Goal: Task Accomplishment & Management: Manage account settings

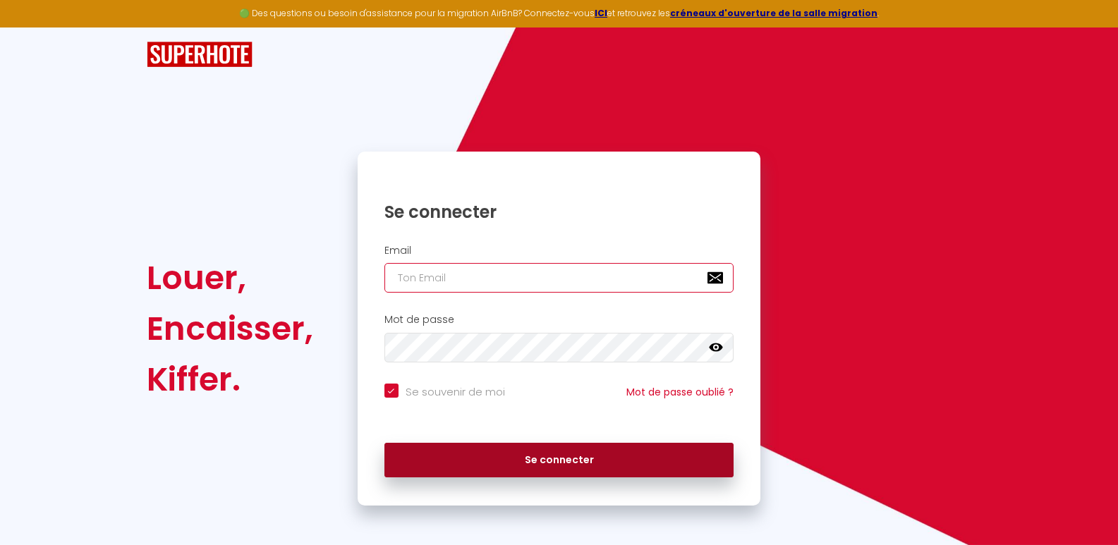
type input "[EMAIL_ADDRESS][DOMAIN_NAME]"
click at [475, 456] on button "Se connecter" at bounding box center [559, 460] width 350 height 35
checkbox input "true"
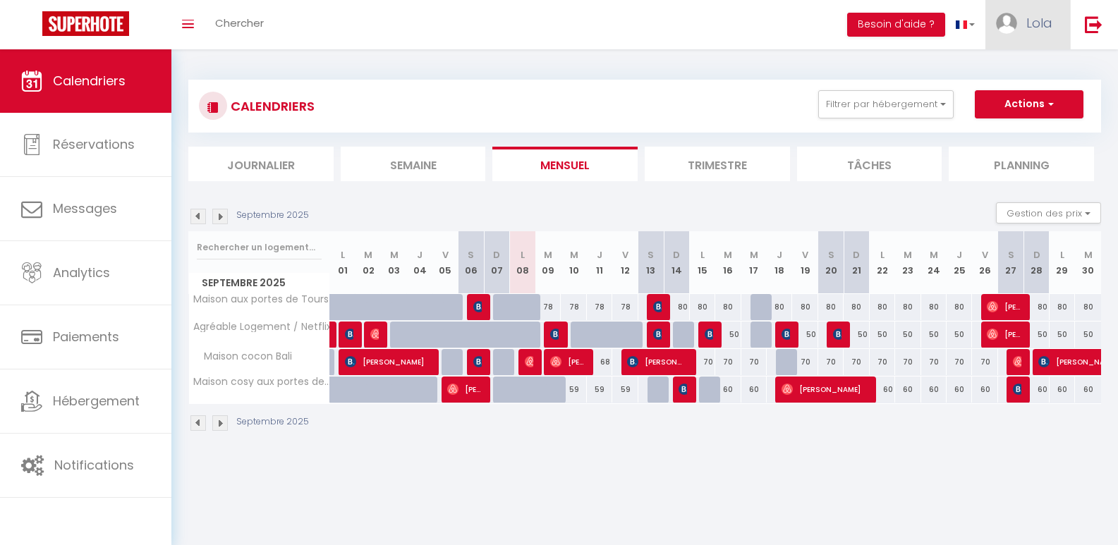
click at [1031, 18] on span "Lola" at bounding box center [1039, 23] width 26 height 18
click at [1018, 64] on link "Paramètres" at bounding box center [1013, 71] width 104 height 24
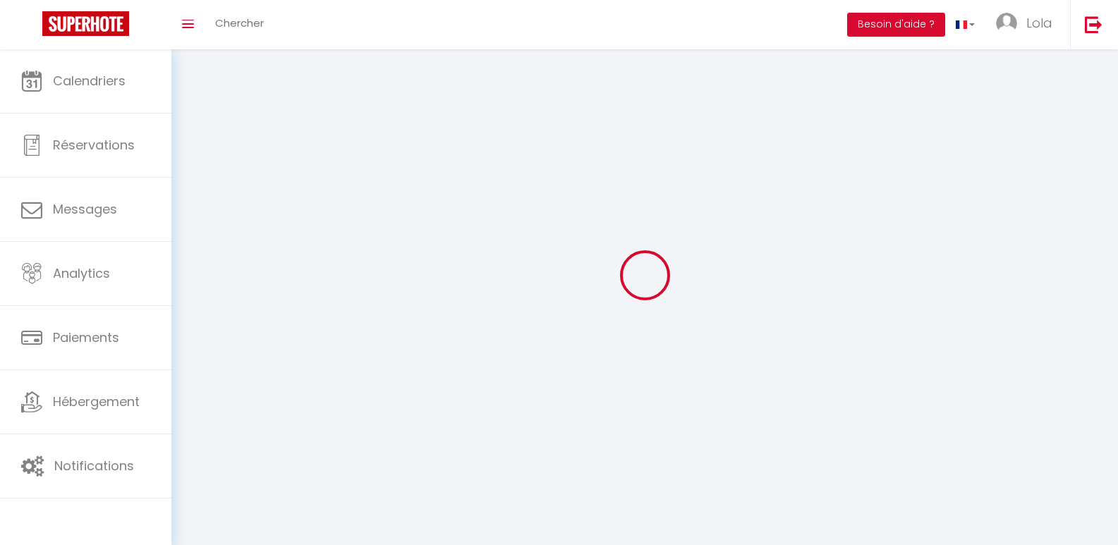
type input "Lola"
type input "Bironneau"
type input "0684724600"
type input "[STREET_ADDRESS][PERSON_NAME]"
type input "37700"
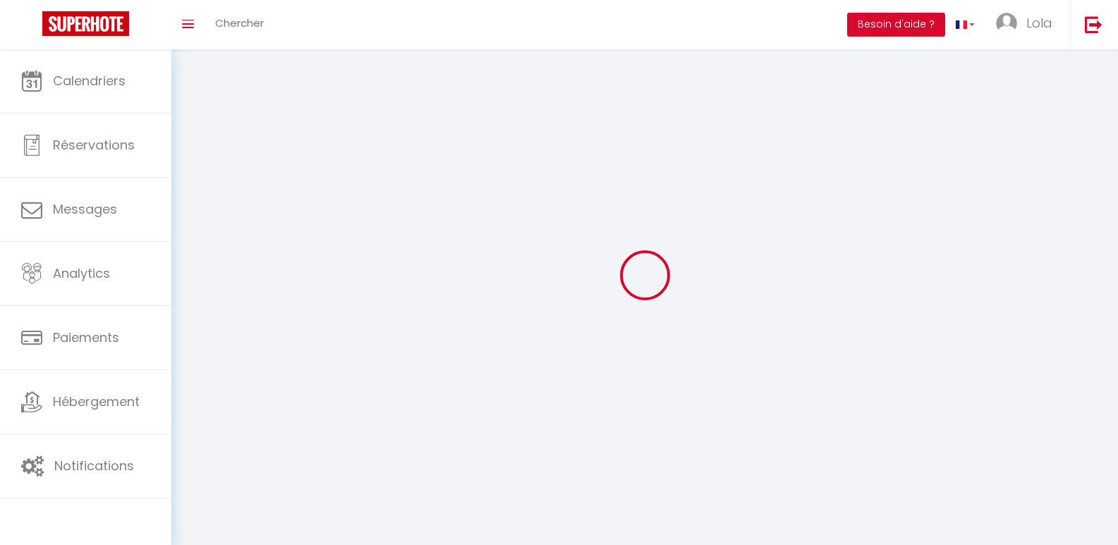
type input "Saint-Pierre-des-Corps"
type input "bmeiXfh08XyYUH3iEgZprXAfz"
type input "JqmUxrrOn7Cm9XX4bJs0EptHM"
type input "[URL][DOMAIN_NAME]"
select select "28"
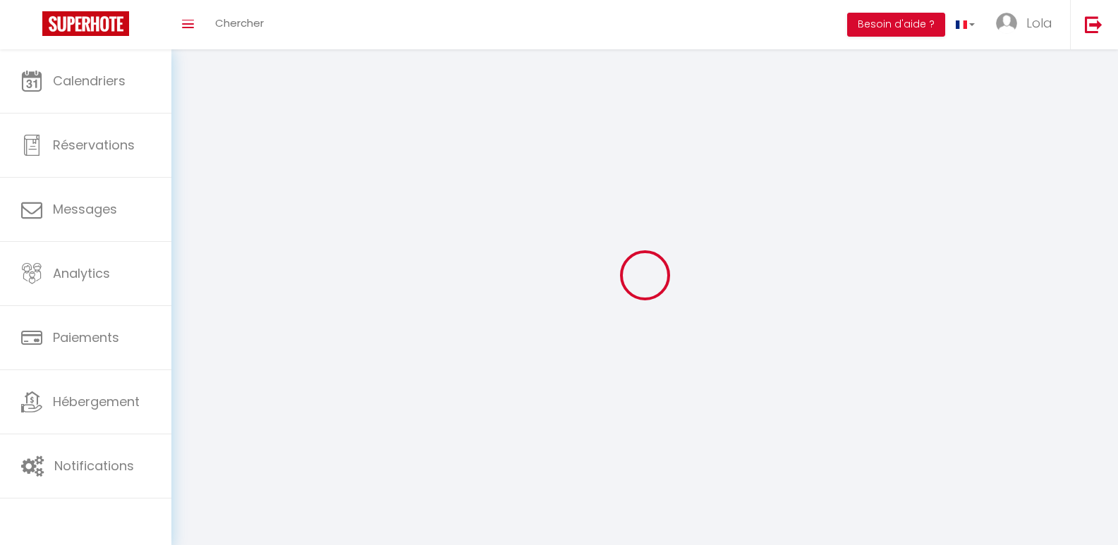
select select "fr"
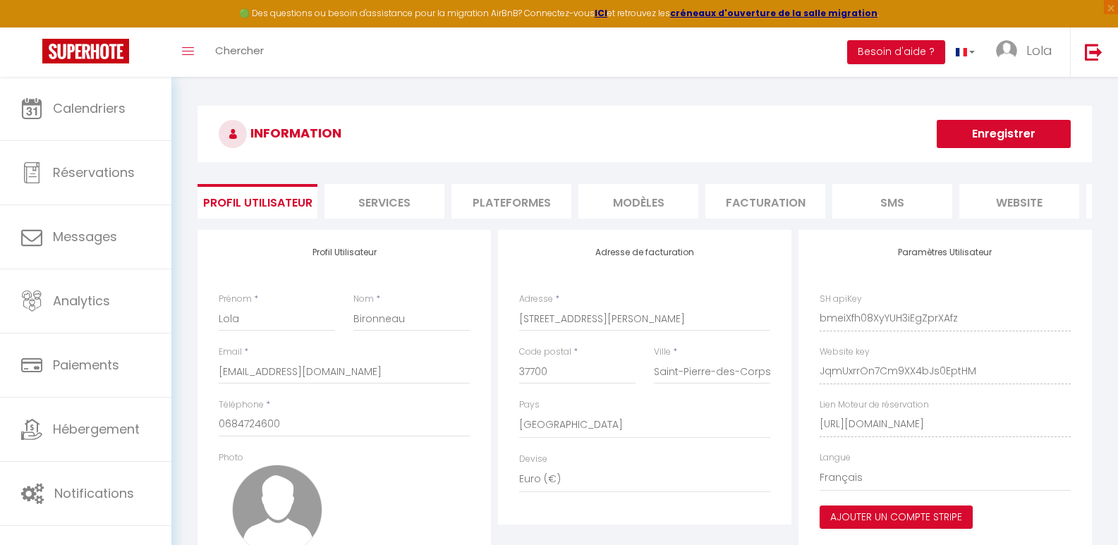
click at [525, 200] on li "Plateformes" at bounding box center [511, 201] width 120 height 35
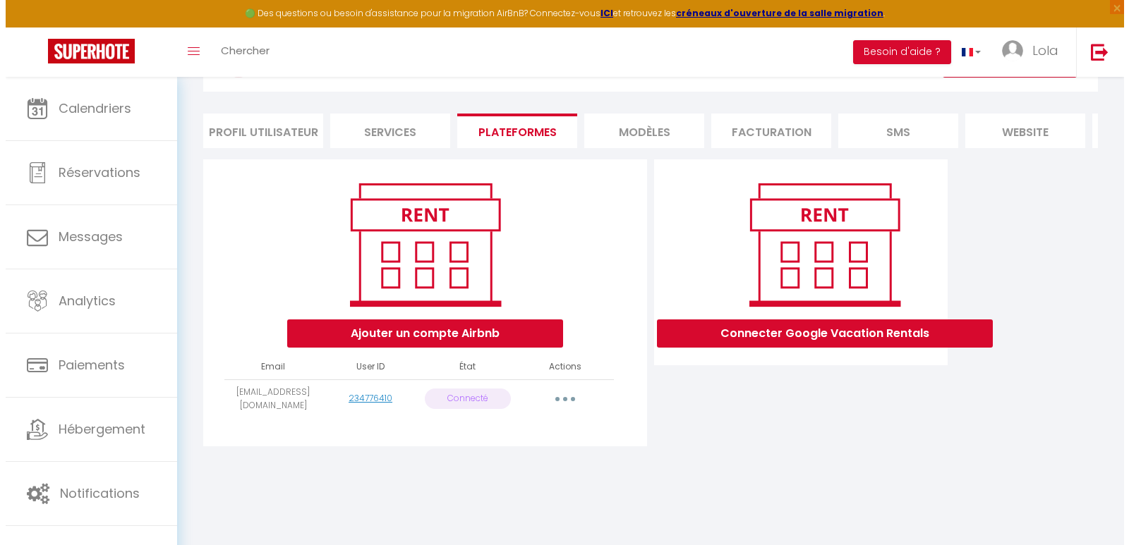
scroll to position [77, 0]
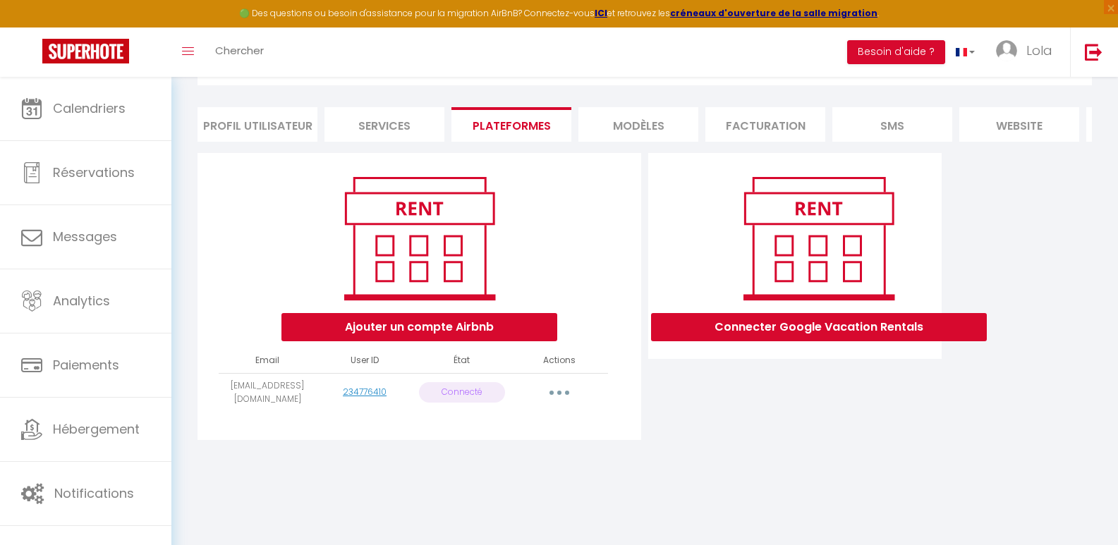
click at [554, 402] on button "button" at bounding box center [559, 393] width 39 height 23
click at [518, 487] on link "Reconnecter le compte" at bounding box center [497, 475] width 156 height 24
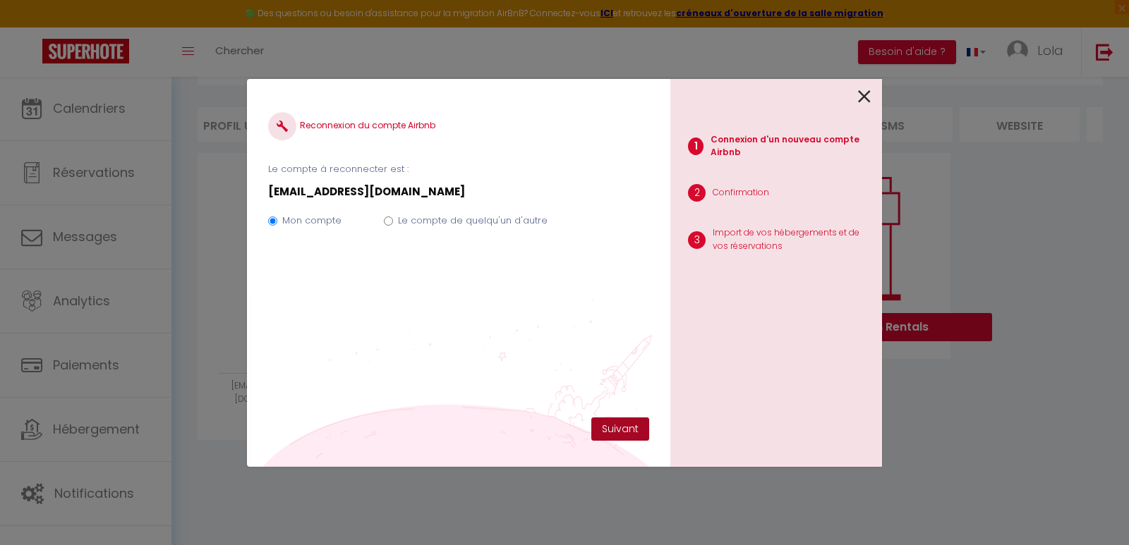
click at [643, 429] on button "Suivant" at bounding box center [620, 430] width 58 height 24
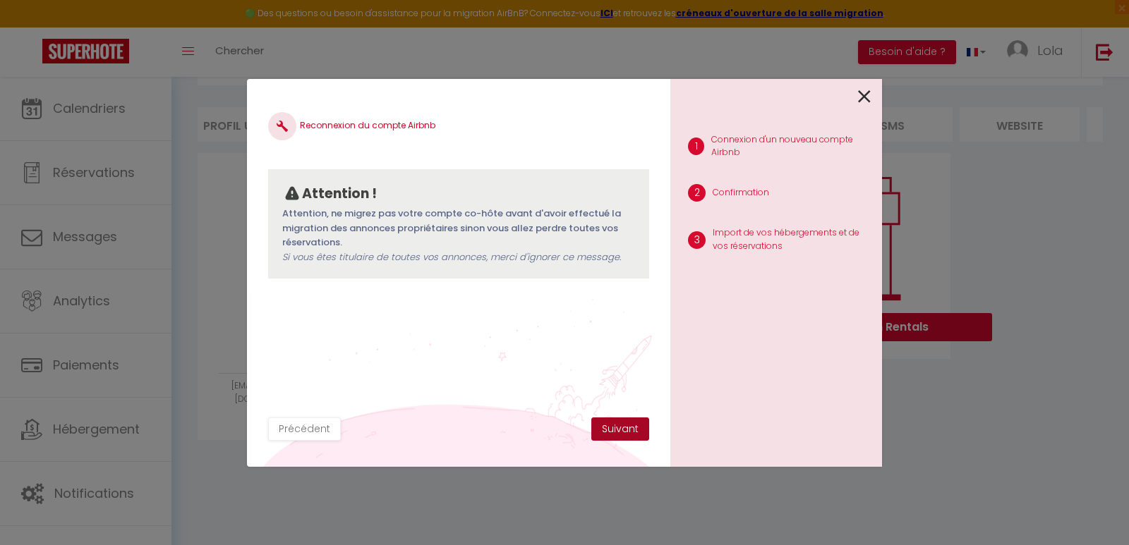
click at [618, 425] on button "Suivant" at bounding box center [620, 430] width 58 height 24
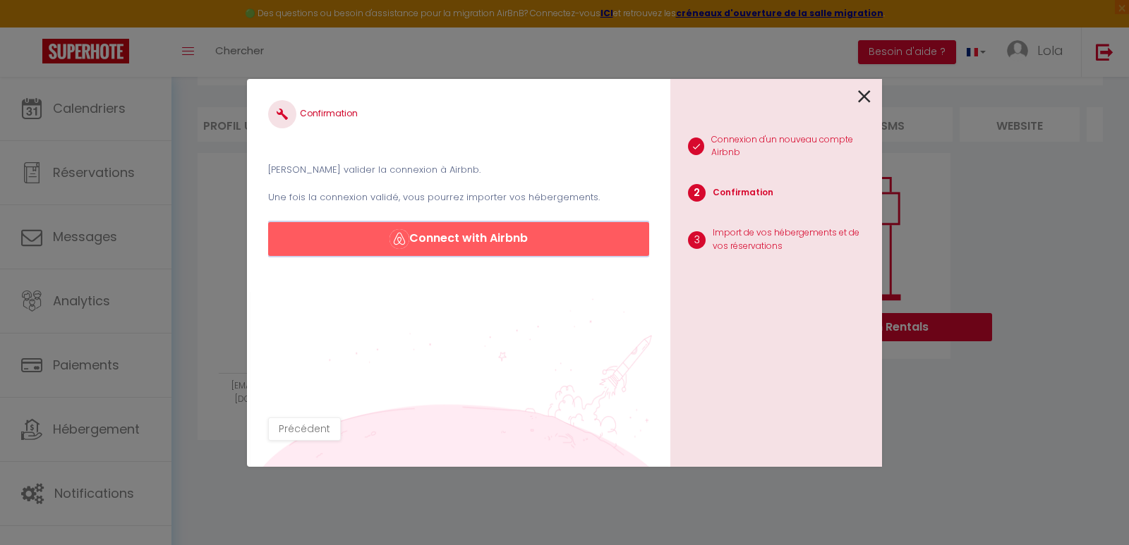
click at [510, 236] on button "Connect with Airbnb" at bounding box center [458, 239] width 381 height 34
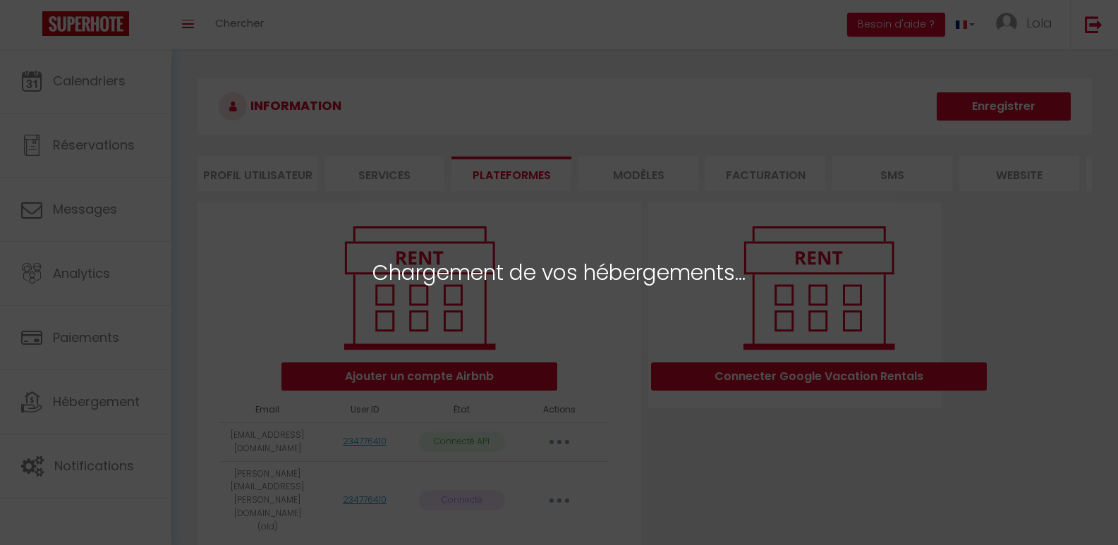
select select "49911"
select select "49912"
select select "49913"
select select "72803"
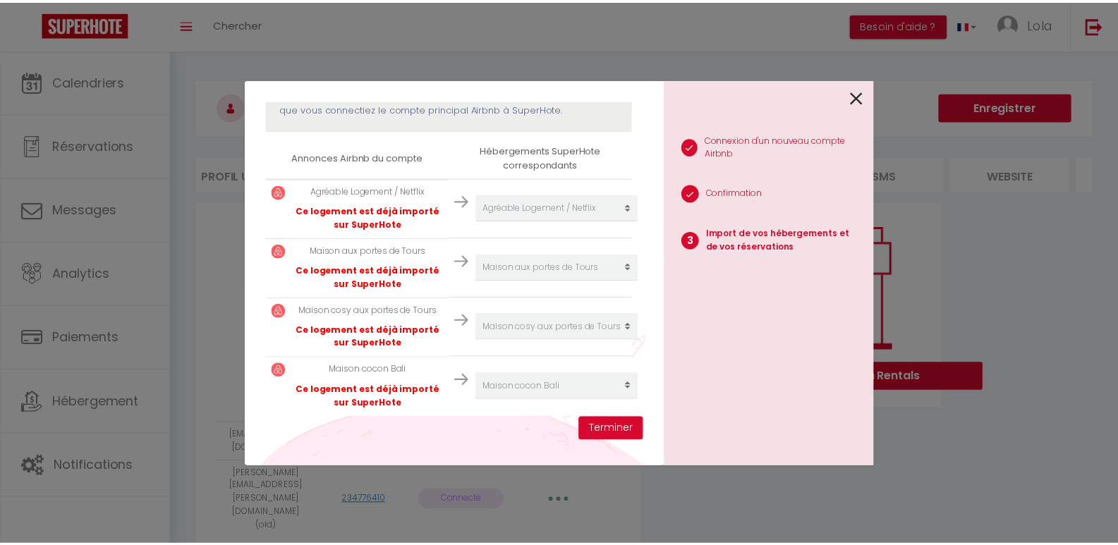
scroll to position [221, 0]
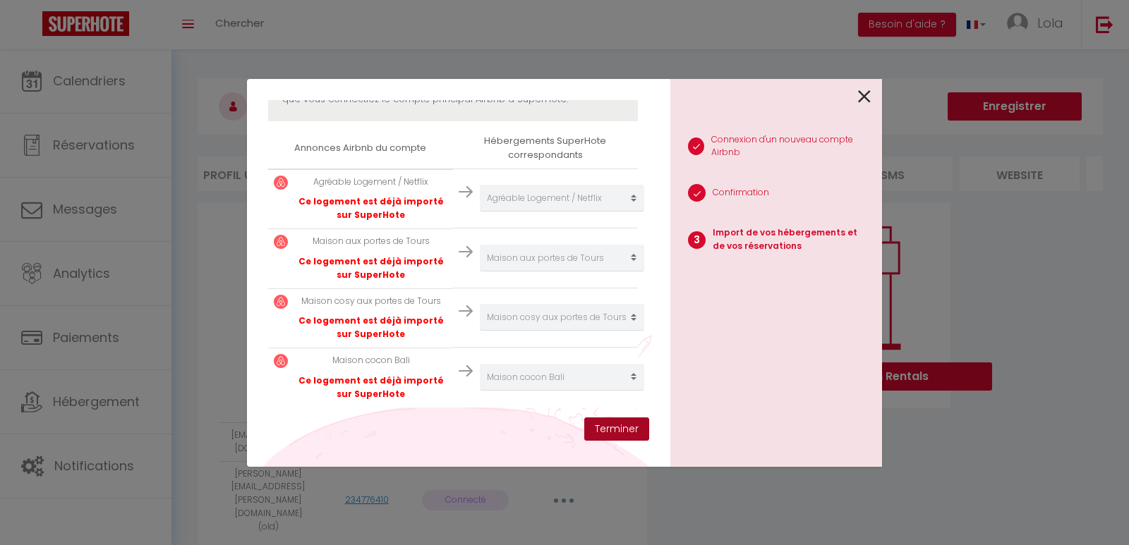
click at [621, 427] on button "Terminer" at bounding box center [616, 430] width 65 height 24
